Goal: Obtain resource: Download file/media

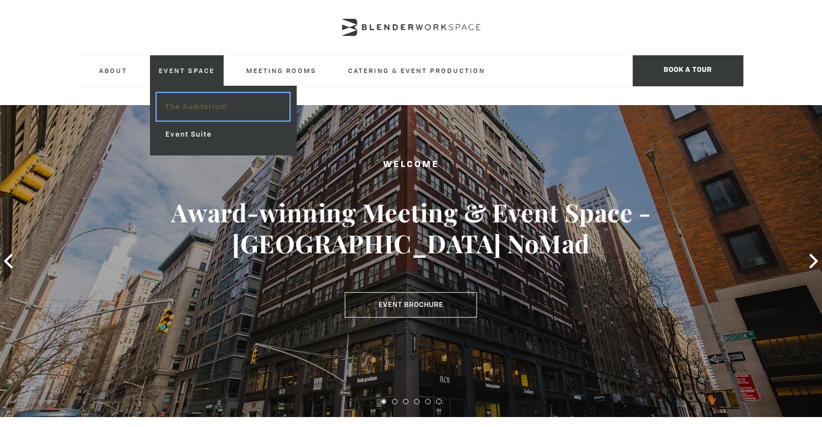
click at [190, 105] on link "The Auditorium" at bounding box center [223, 107] width 132 height 28
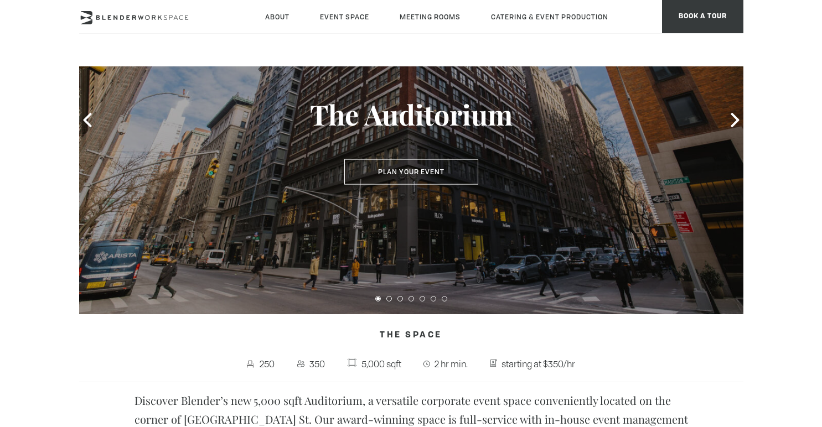
scroll to position [138, 0]
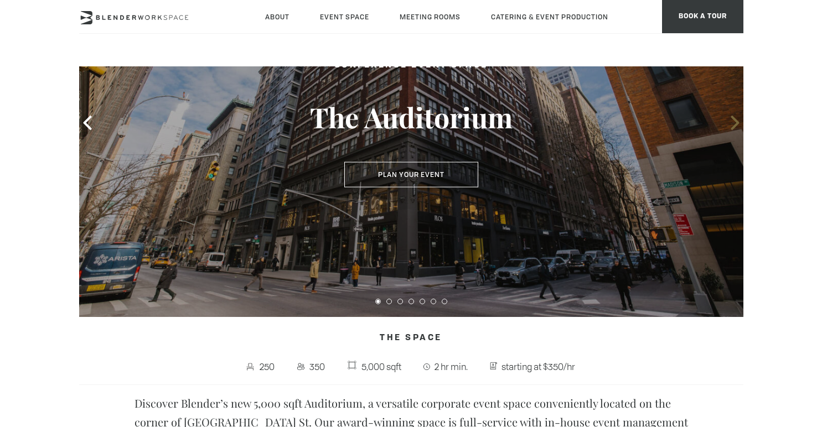
click at [732, 126] on icon at bounding box center [735, 123] width 14 height 14
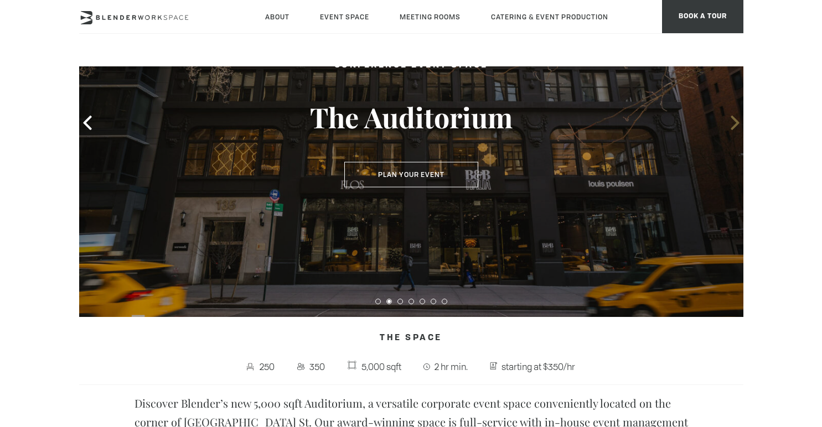
click at [732, 126] on icon at bounding box center [735, 123] width 14 height 14
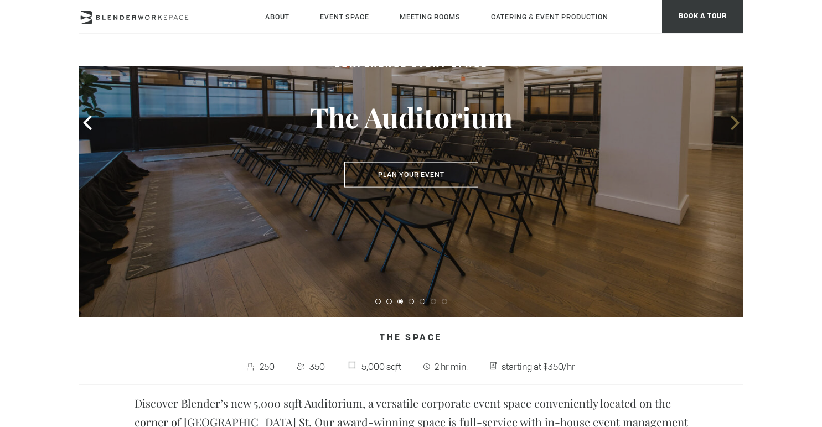
click at [732, 126] on icon at bounding box center [735, 123] width 14 height 14
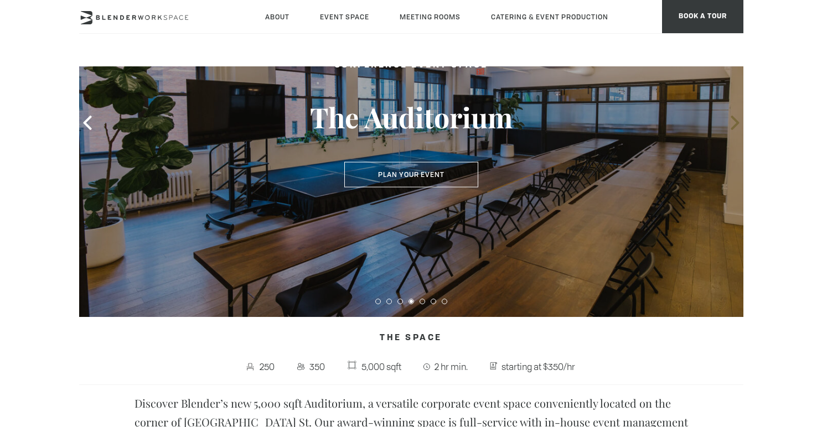
click at [732, 126] on icon at bounding box center [735, 123] width 14 height 14
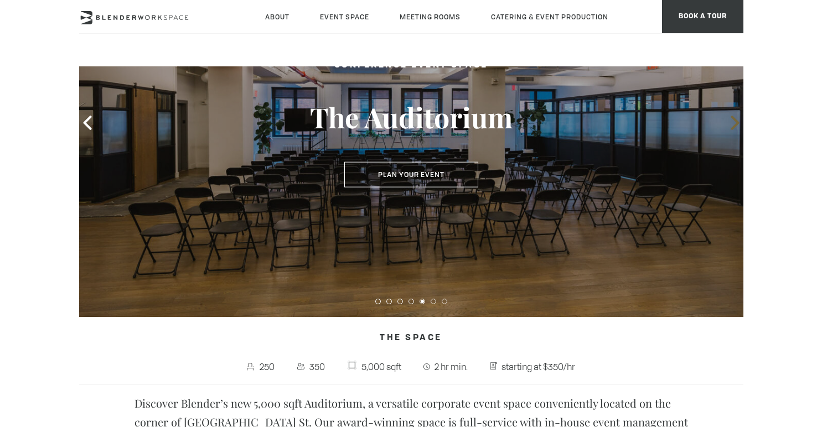
click at [732, 125] on icon at bounding box center [735, 123] width 14 height 14
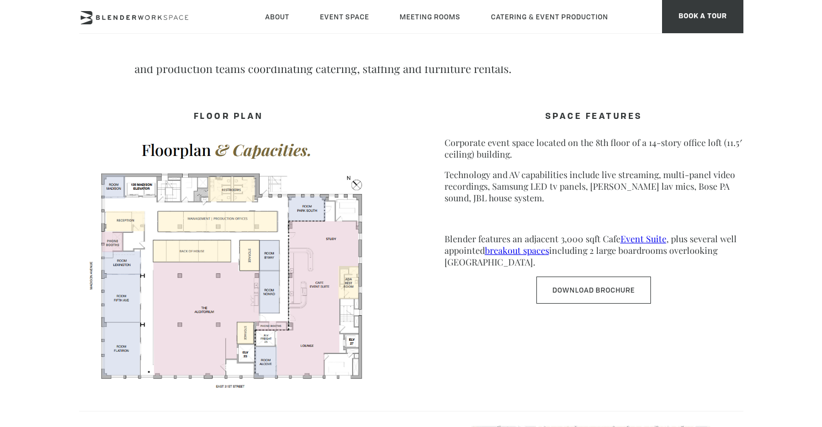
scroll to position [508, 0]
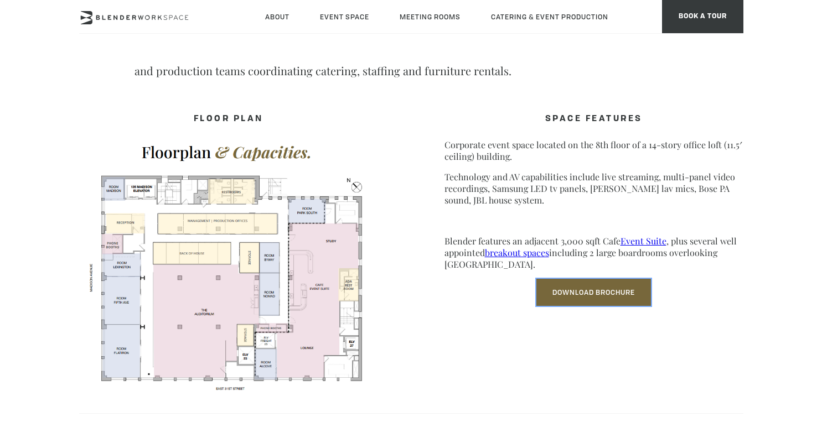
click at [598, 297] on link "Download Brochure" at bounding box center [593, 292] width 115 height 27
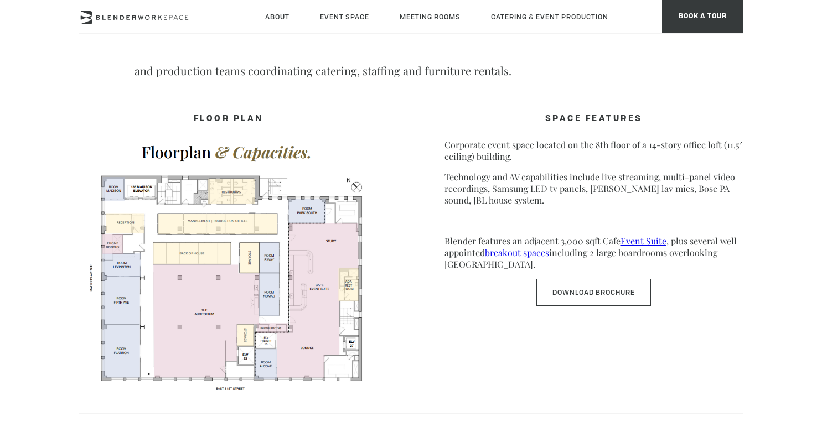
click at [798, 70] on body "Skip to main content About Neighborhood Global Collective Journal Event Space T…" at bounding box center [411, 316] width 822 height 1517
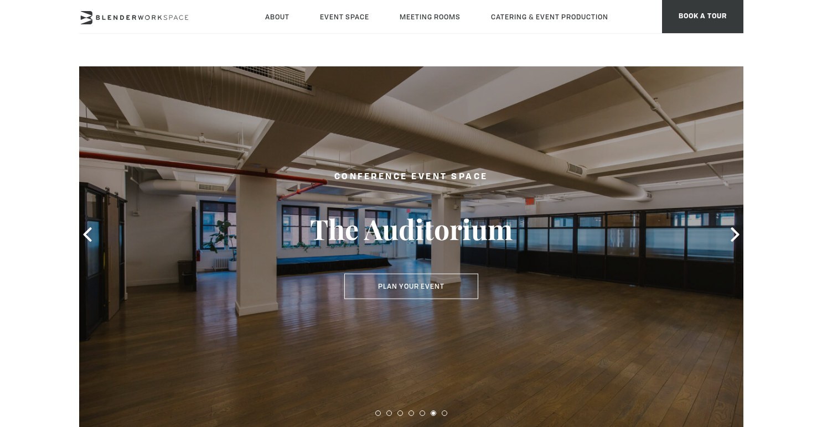
scroll to position [0, 0]
